Goal: Information Seeking & Learning: Learn about a topic

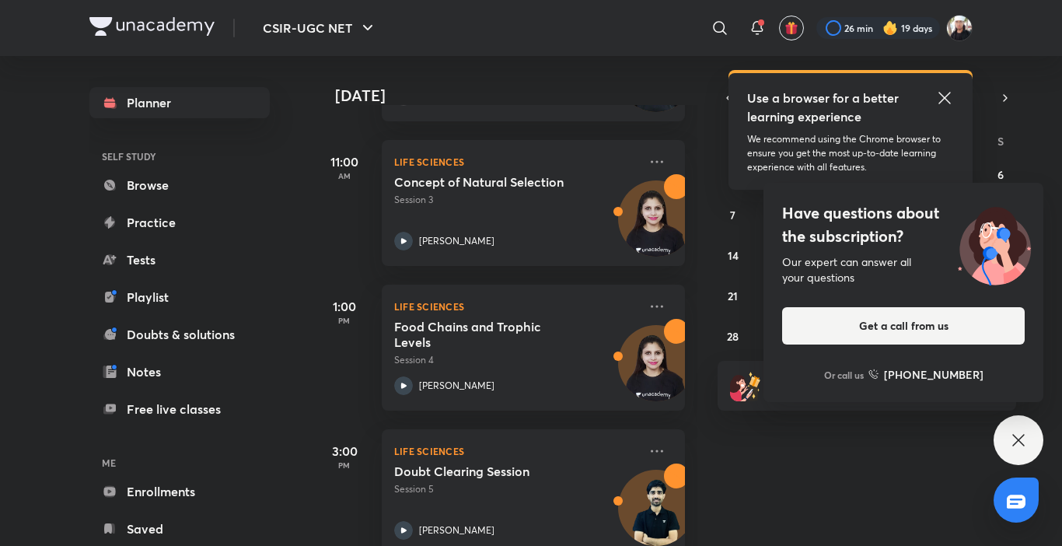
scroll to position [371, 0]
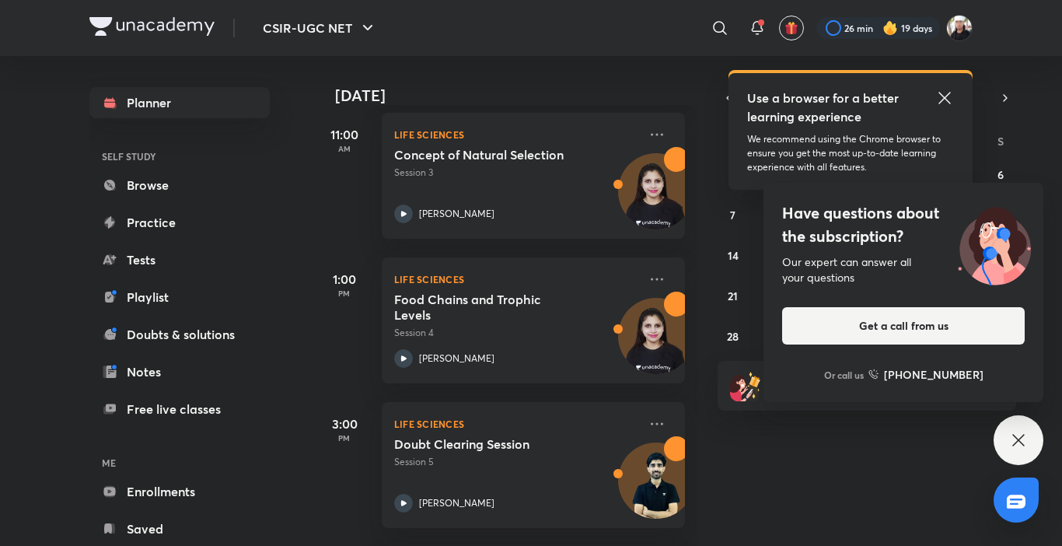
click at [723, 491] on div "Today Good morning, Shivam You have 5 events today Give us your feedback on lea…" at bounding box center [686, 301] width 746 height 490
